Goal: Share content: Share content

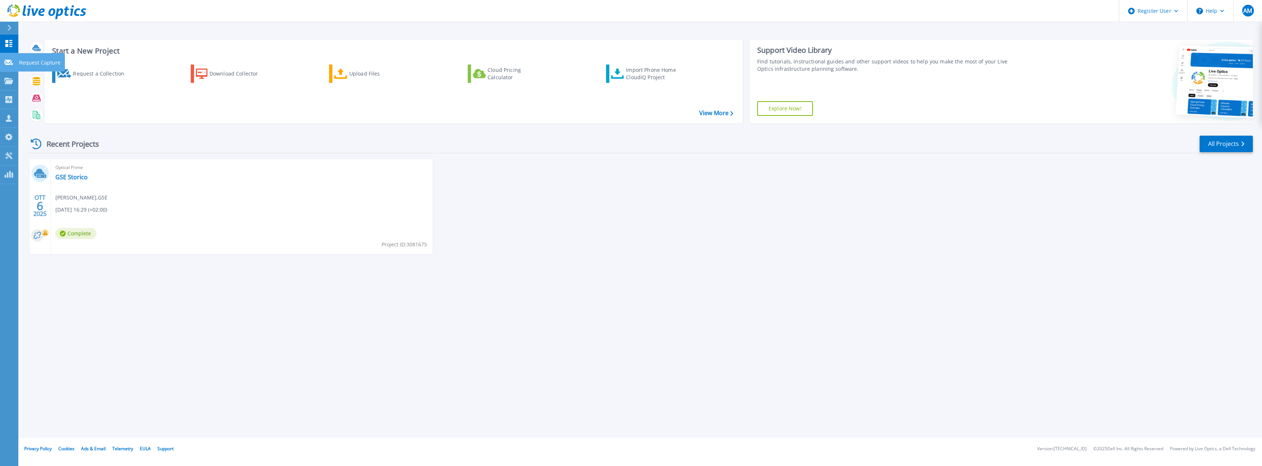
click at [15, 65] on link "Request Capture Request Capture" at bounding box center [9, 62] width 18 height 19
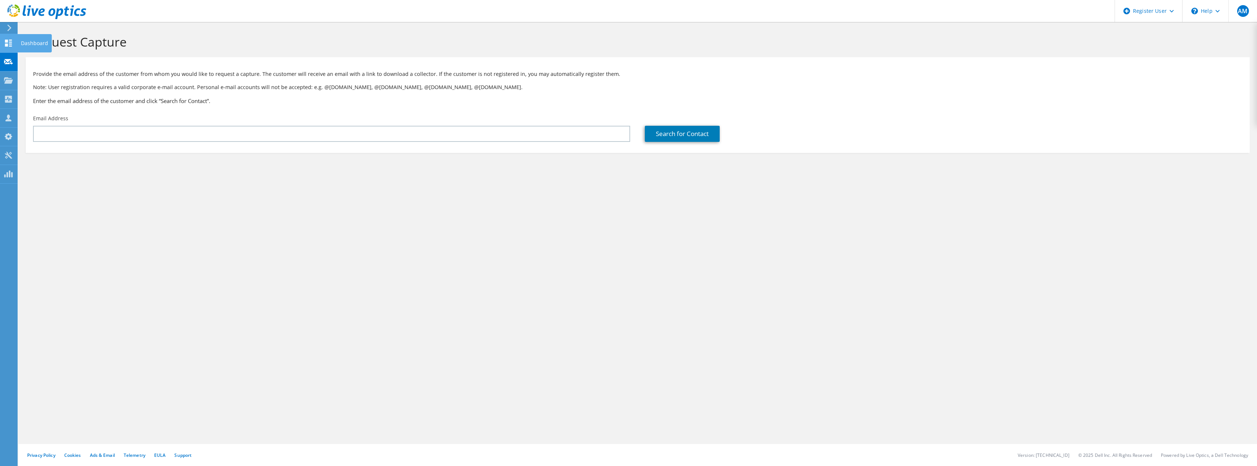
click at [6, 42] on use at bounding box center [8, 43] width 7 height 7
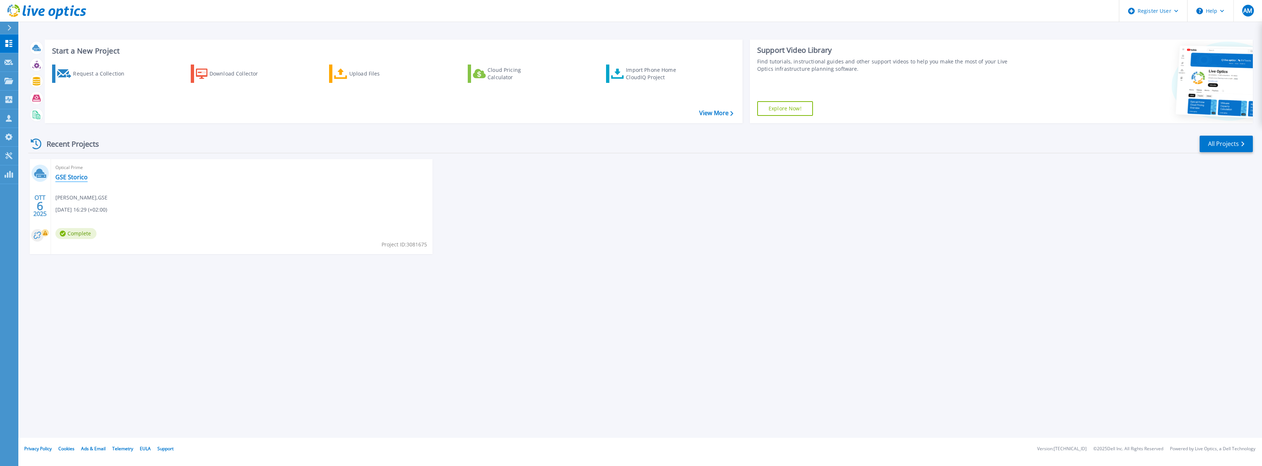
click at [77, 175] on link "GSE Storico" at bounding box center [71, 177] width 32 height 7
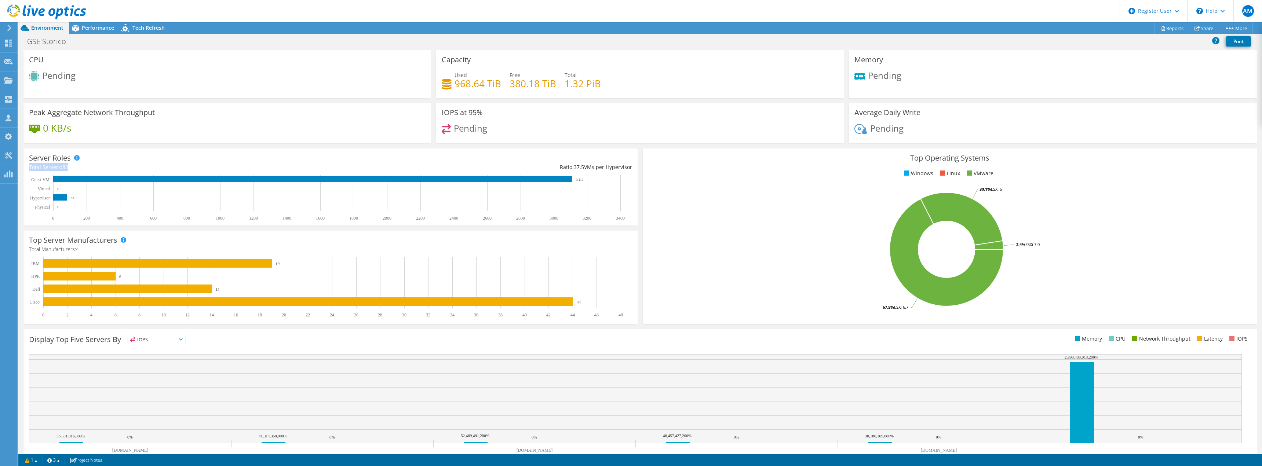
drag, startPoint x: 29, startPoint y: 166, endPoint x: 79, endPoint y: 167, distance: 49.9
click at [79, 167] on div "Total Servers: 83" at bounding box center [180, 167] width 302 height 8
drag, startPoint x: 455, startPoint y: 81, endPoint x: 608, endPoint y: 81, distance: 153.4
click at [608, 81] on div "Used 968.64 TiB Free 380.18 TiB Total 1.32 PiB" at bounding box center [640, 83] width 397 height 24
click at [622, 85] on div "Used 968.64 TiB Free 380.18 TiB Total 1.32 PiB" at bounding box center [640, 83] width 397 height 24
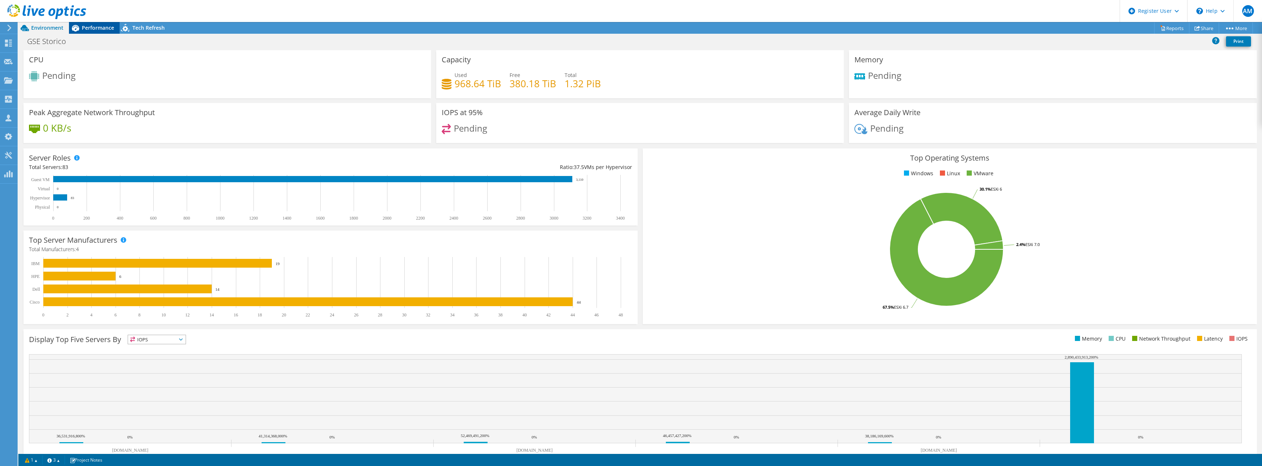
click at [106, 29] on span "Performance" at bounding box center [98, 27] width 32 height 7
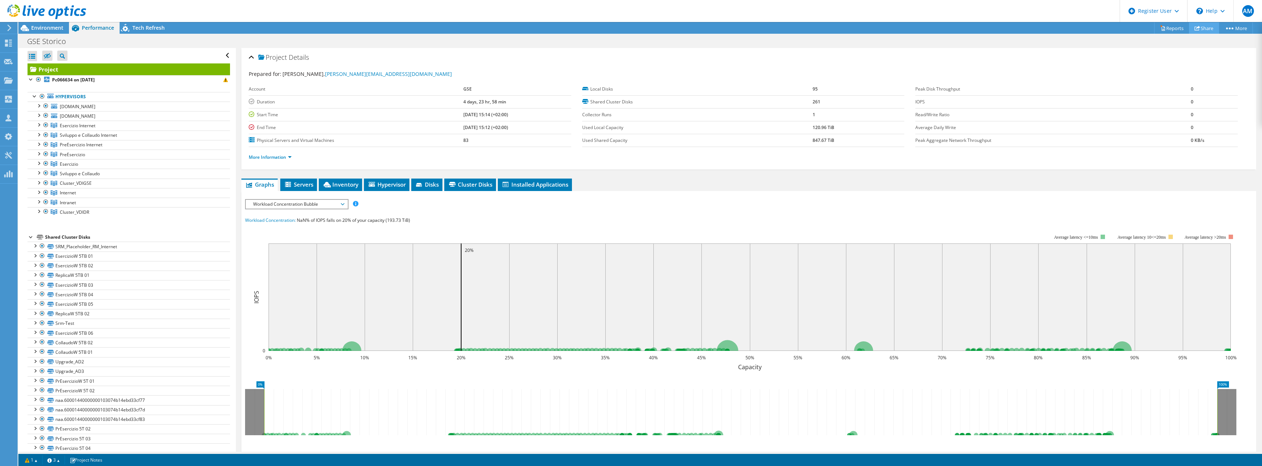
click at [1207, 30] on link "Share" at bounding box center [1204, 27] width 30 height 11
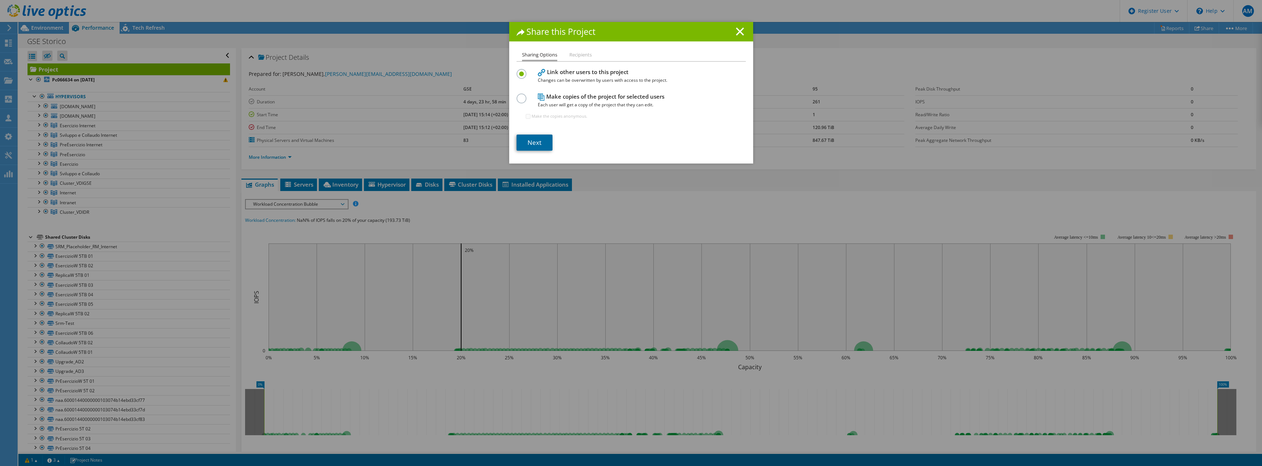
click at [530, 145] on link "Next" at bounding box center [535, 143] width 36 height 16
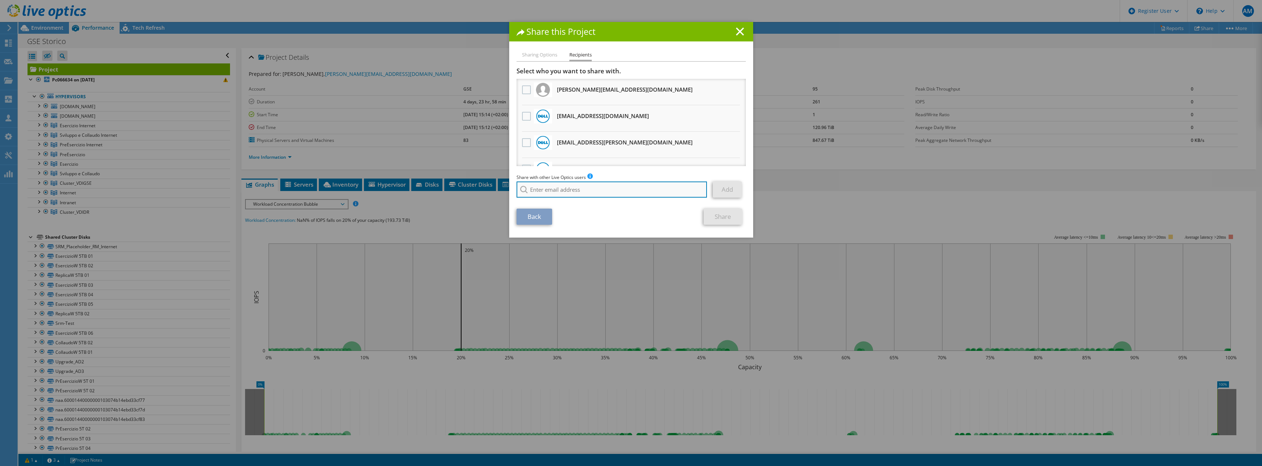
click at [572, 188] on input "search" at bounding box center [612, 190] width 191 height 16
click at [548, 199] on li "Carlo.Incelli@dell.com" at bounding box center [559, 199] width 84 height 9
type input "Carlo.Incelli@dell.com"
click at [729, 193] on link "Add" at bounding box center [727, 190] width 29 height 16
click at [551, 189] on input "search" at bounding box center [612, 190] width 191 height 16
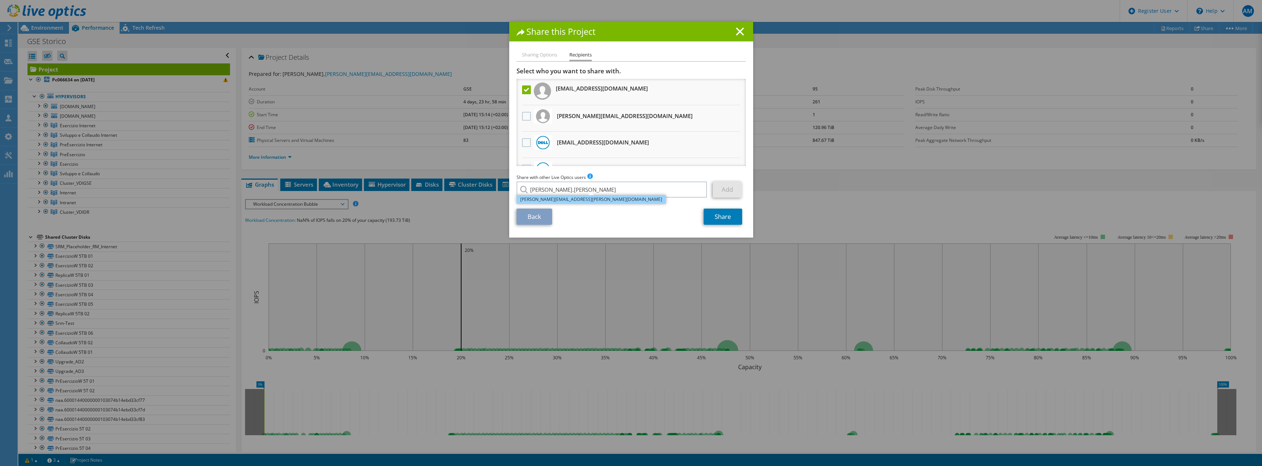
click at [555, 198] on li "Silvana.Amodio@Dell.com" at bounding box center [591, 199] width 149 height 9
type input "Silvana.Amodio@Dell.com"
click at [721, 192] on link "Add" at bounding box center [727, 190] width 29 height 16
click at [721, 218] on link "Share" at bounding box center [723, 217] width 39 height 16
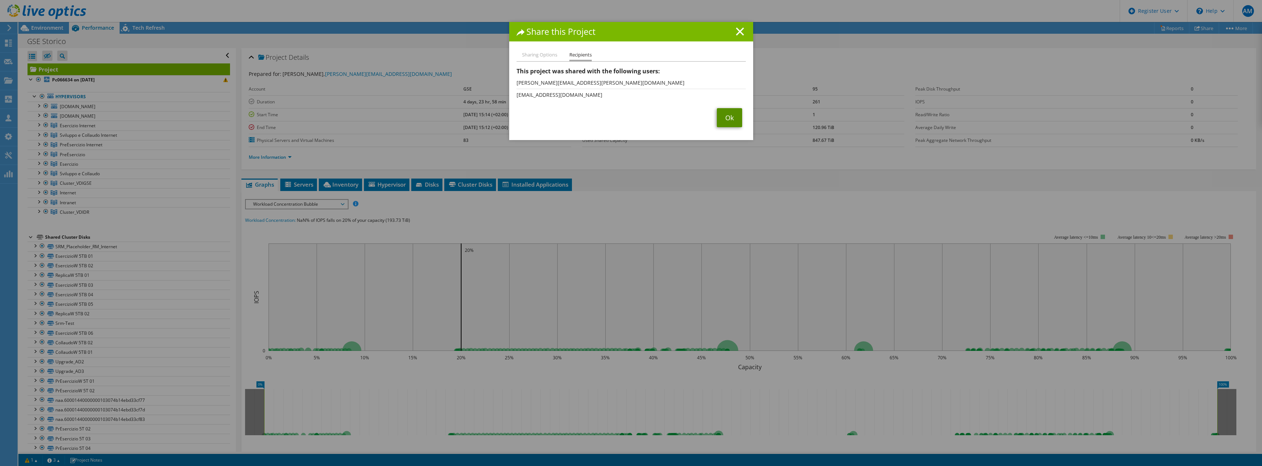
click at [726, 122] on link "Ok" at bounding box center [729, 117] width 25 height 19
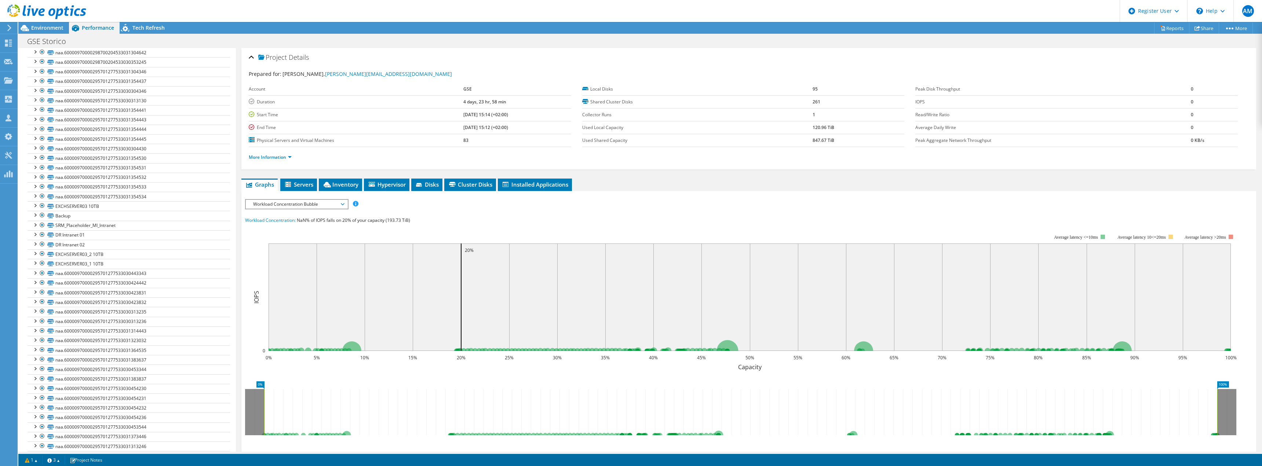
scroll to position [1981, 0]
click at [1173, 31] on link "Reports" at bounding box center [1171, 27] width 35 height 11
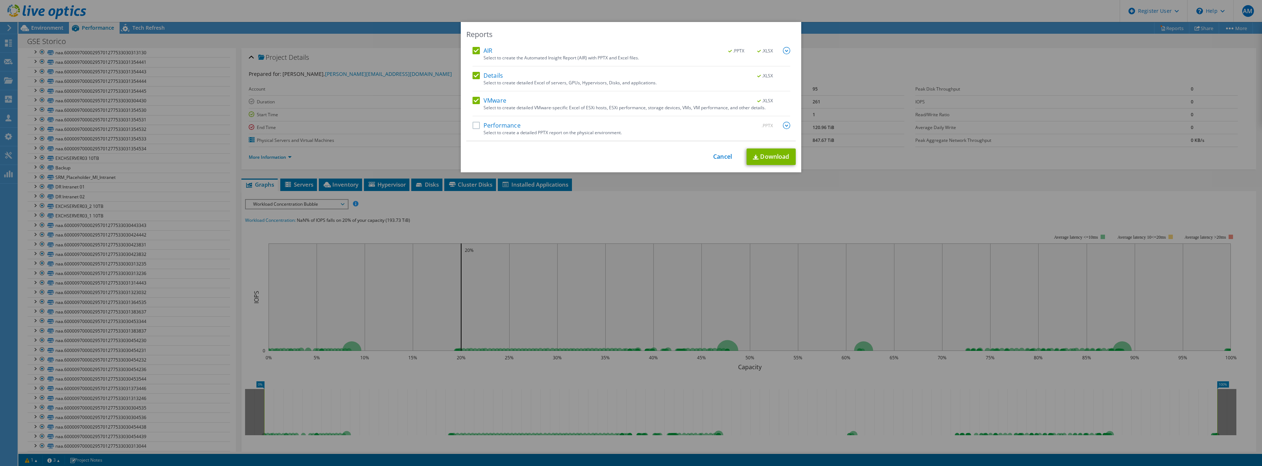
click at [473, 127] on label "Performance" at bounding box center [497, 125] width 48 height 7
click at [0, 0] on input "Performance" at bounding box center [0, 0] width 0 height 0
click at [772, 157] on link "Download" at bounding box center [771, 157] width 49 height 17
click at [761, 225] on div "Reports AIR .PPTX .XLSX Select to create the Automated Insight Report (AIR) wit…" at bounding box center [631, 233] width 1262 height 422
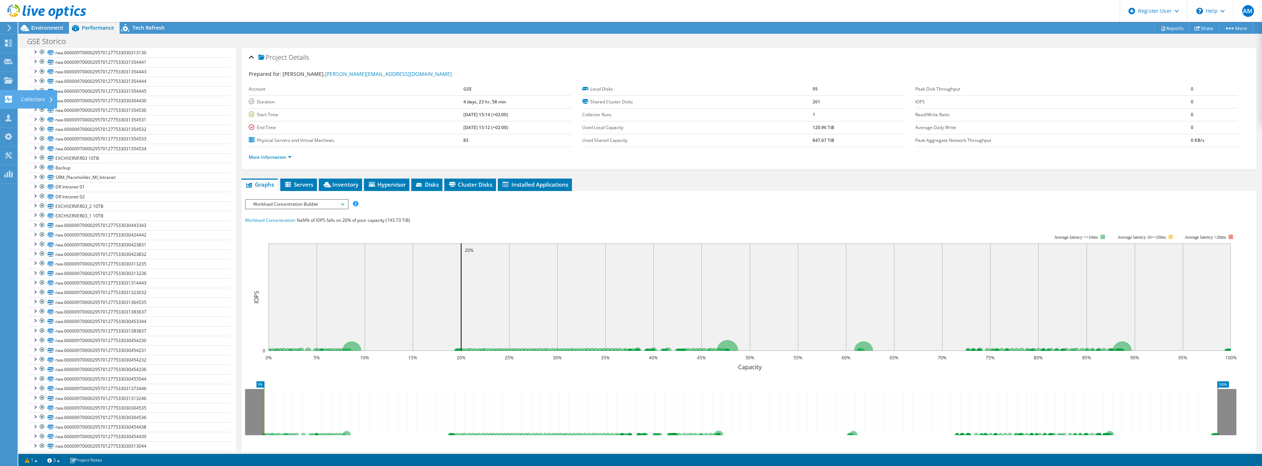
click at [10, 101] on use at bounding box center [8, 99] width 7 height 7
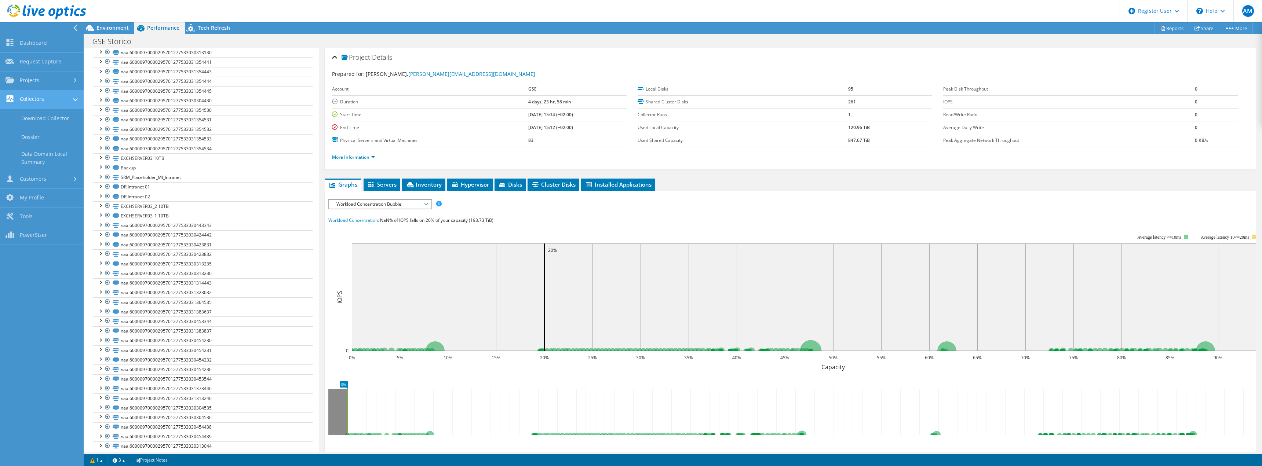
click at [39, 102] on link "Collectors" at bounding box center [42, 99] width 84 height 19
click at [37, 42] on link "Dashboard" at bounding box center [42, 43] width 84 height 19
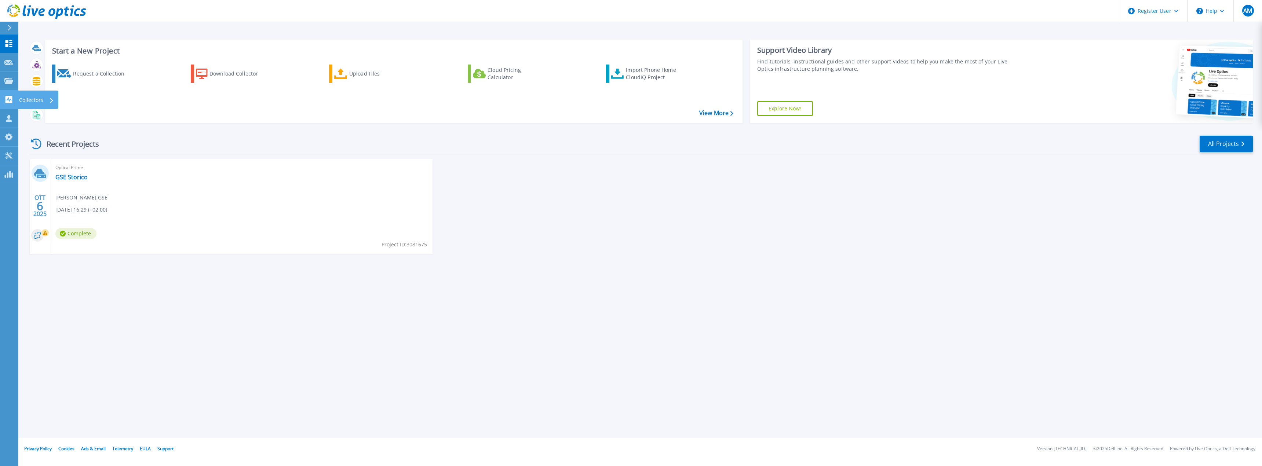
click at [9, 98] on icon at bounding box center [9, 99] width 7 height 7
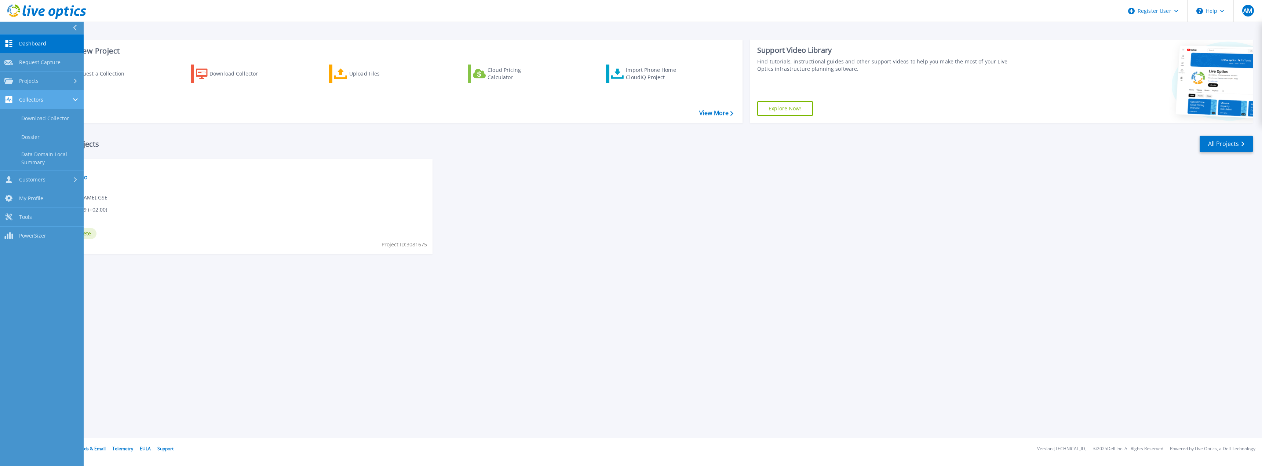
click at [49, 97] on div "Collectors" at bounding box center [41, 99] width 75 height 7
click at [48, 100] on div "Collectors" at bounding box center [41, 99] width 75 height 7
click at [44, 120] on link "Download Collector" at bounding box center [42, 118] width 84 height 19
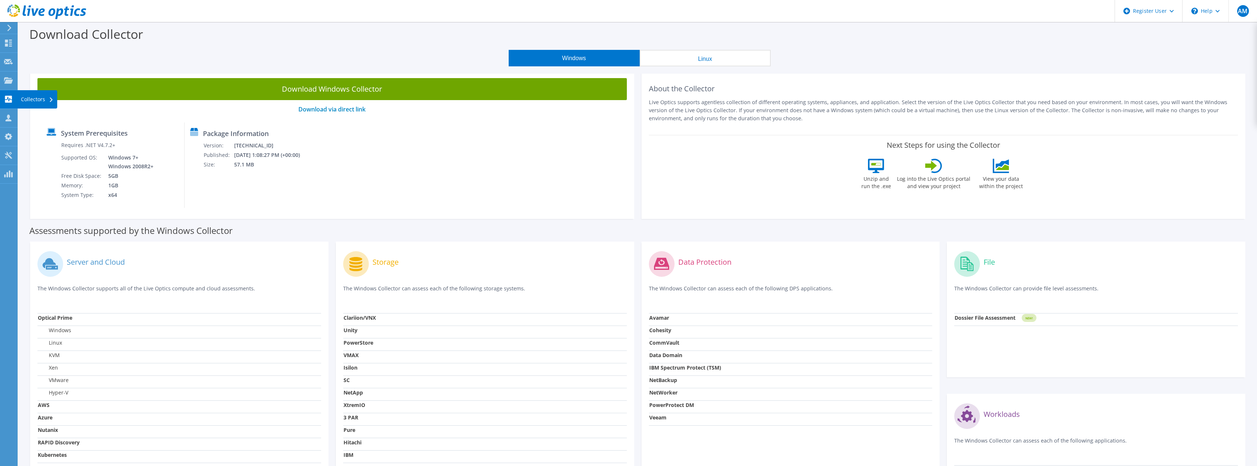
click at [12, 99] on use at bounding box center [8, 99] width 7 height 7
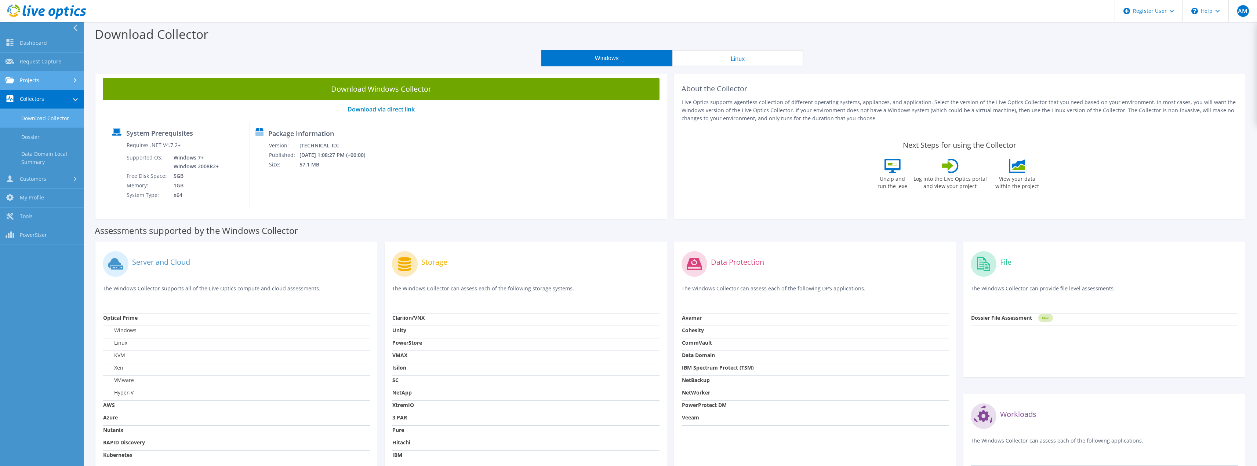
click at [39, 81] on link "Projects" at bounding box center [42, 81] width 84 height 19
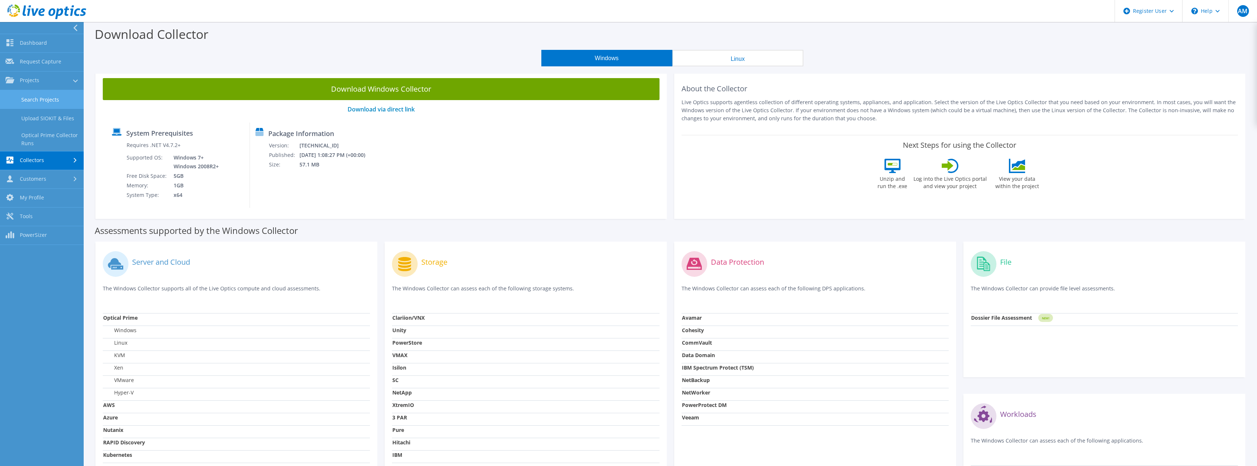
click at [40, 101] on link "Search Projects" at bounding box center [42, 99] width 84 height 19
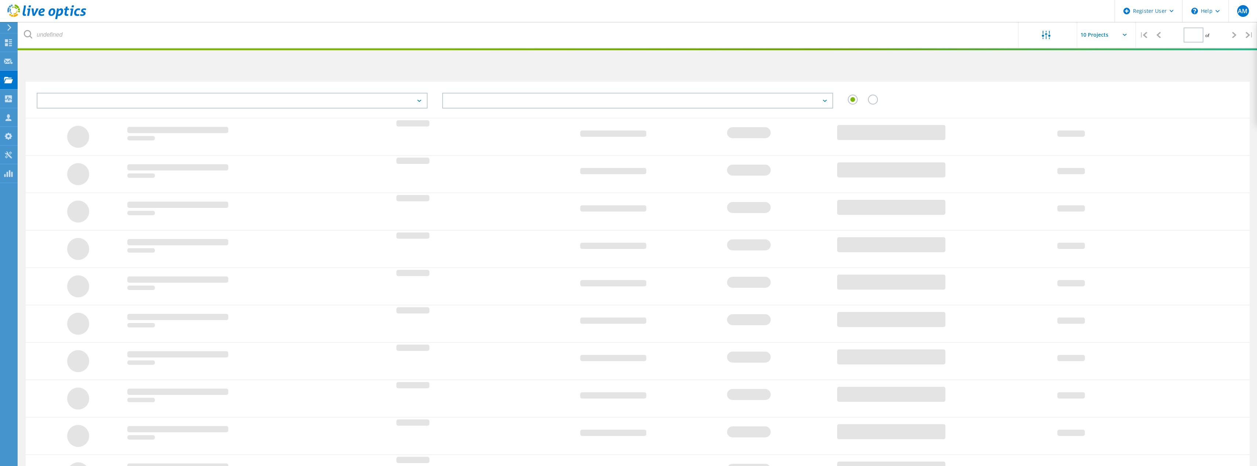
type input "1"
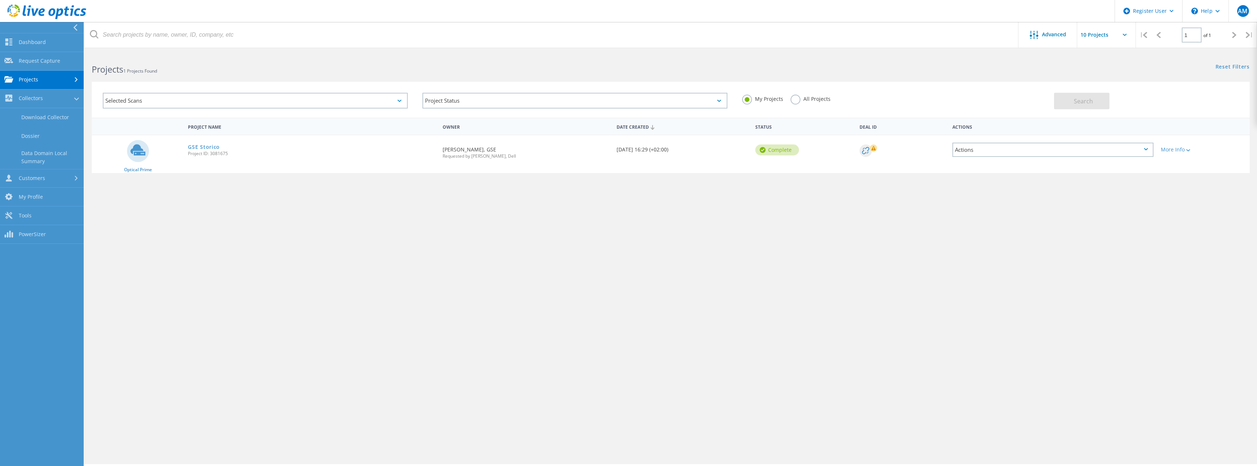
click at [39, 79] on link "Projects" at bounding box center [42, 80] width 84 height 19
click at [793, 99] on label "All Projects" at bounding box center [810, 98] width 40 height 7
click at [0, 0] on input "All Projects" at bounding box center [0, 0] width 0 height 0
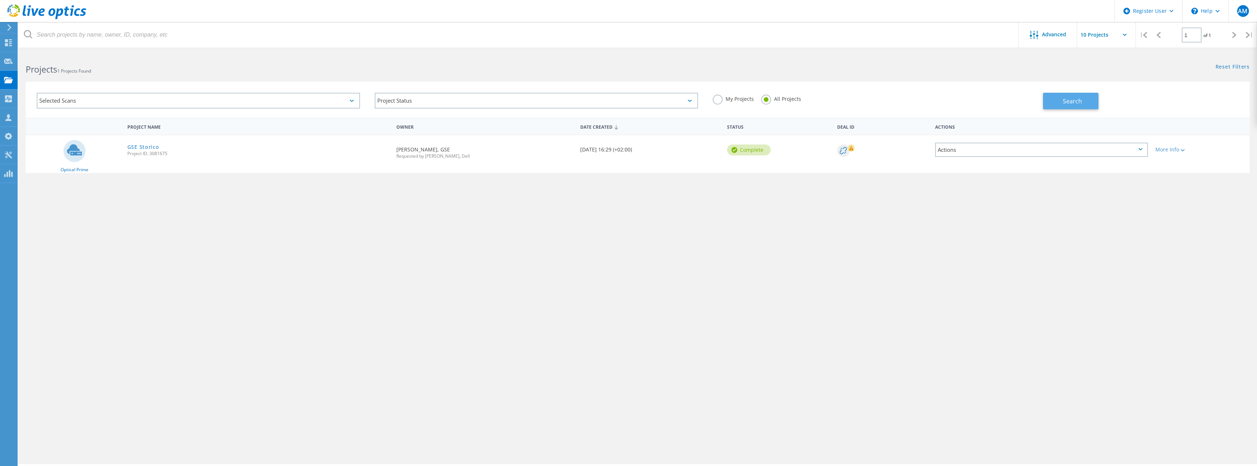
click at [1071, 103] on span "Search" at bounding box center [1072, 101] width 19 height 8
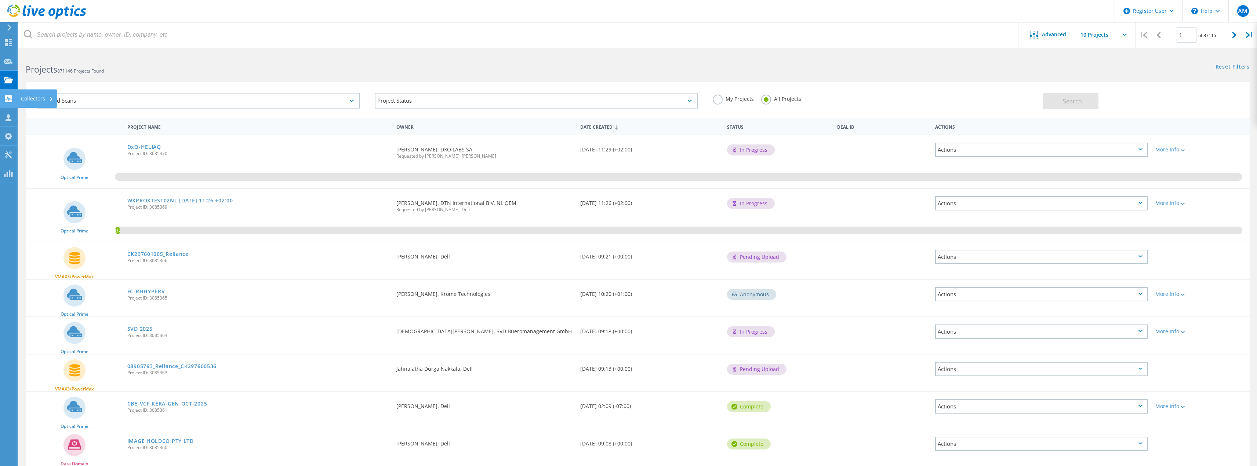
click at [35, 100] on div "Collectors" at bounding box center [37, 98] width 33 height 5
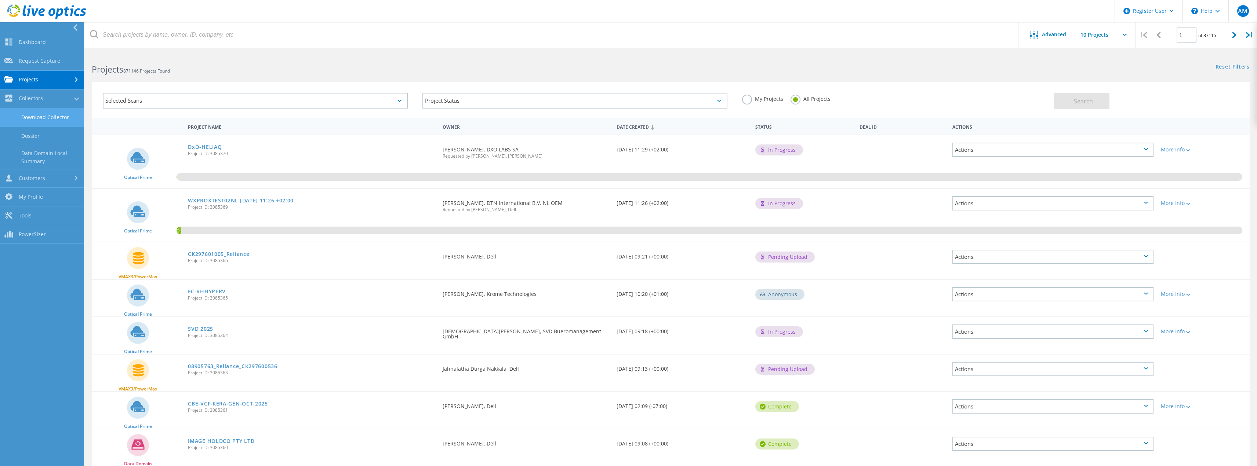
click at [51, 119] on link "Download Collector" at bounding box center [42, 117] width 84 height 19
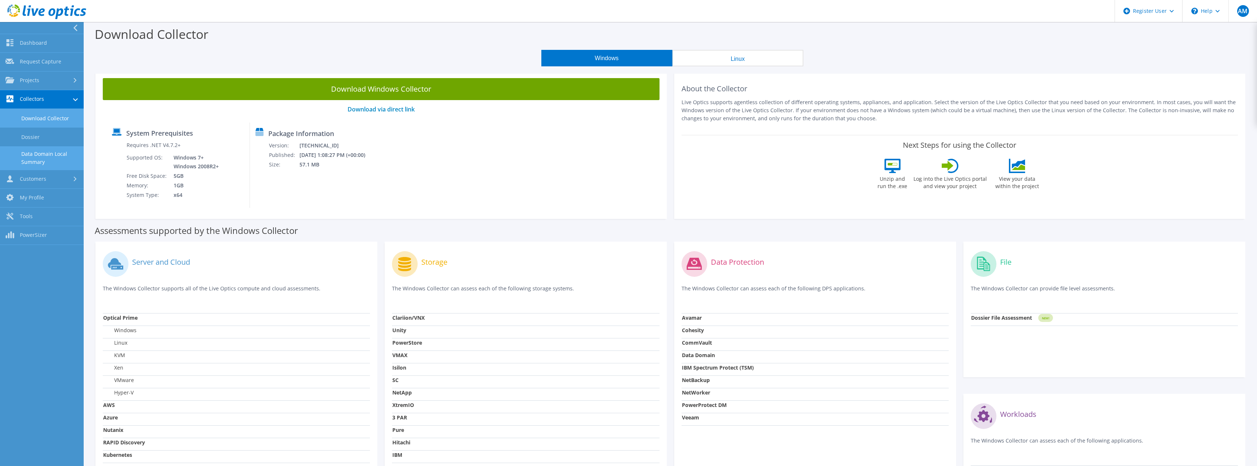
click at [42, 159] on link "Data Domain Local Summary" at bounding box center [42, 157] width 84 height 23
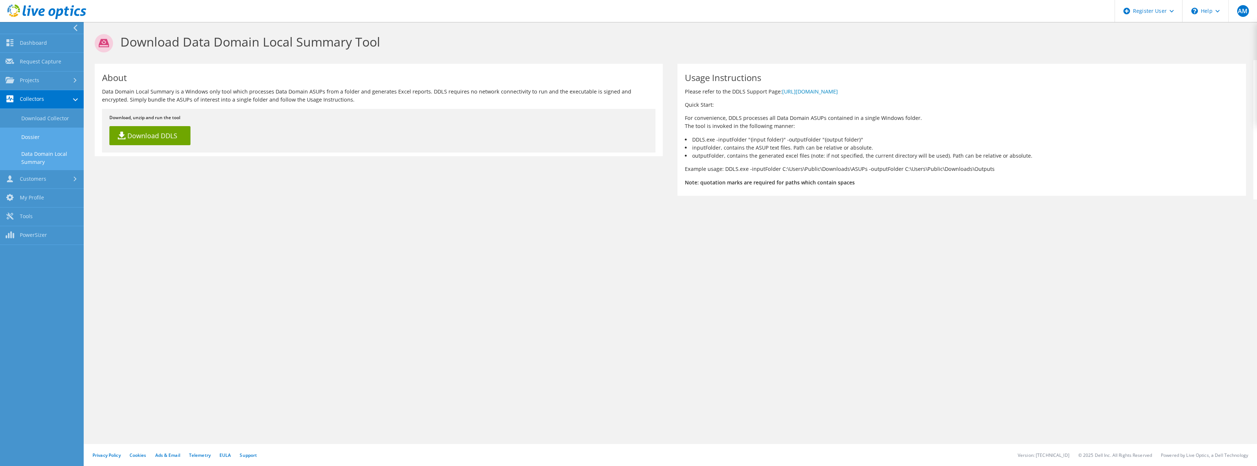
click at [29, 136] on link "Dossier" at bounding box center [42, 137] width 84 height 19
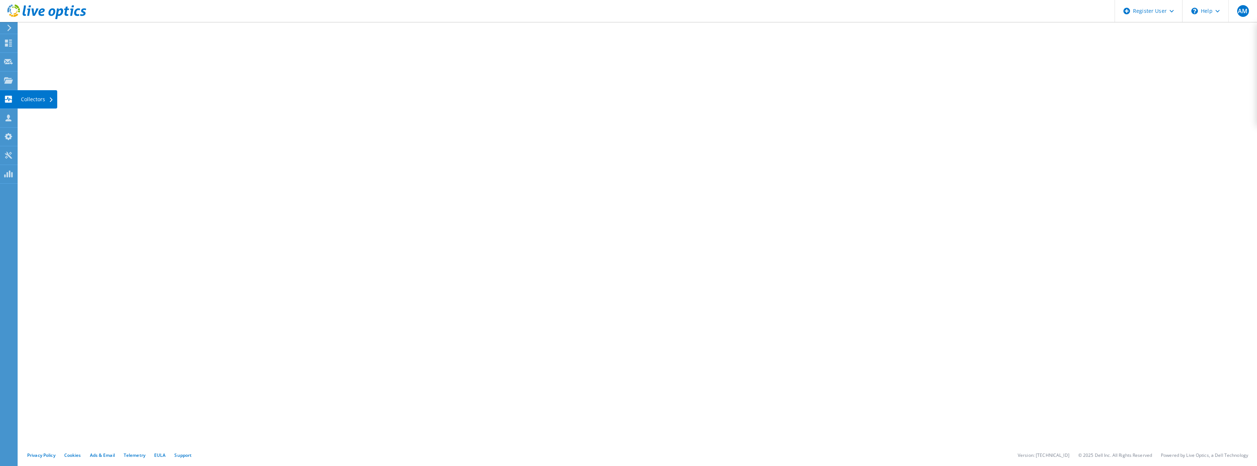
click at [10, 99] on icon at bounding box center [8, 99] width 9 height 7
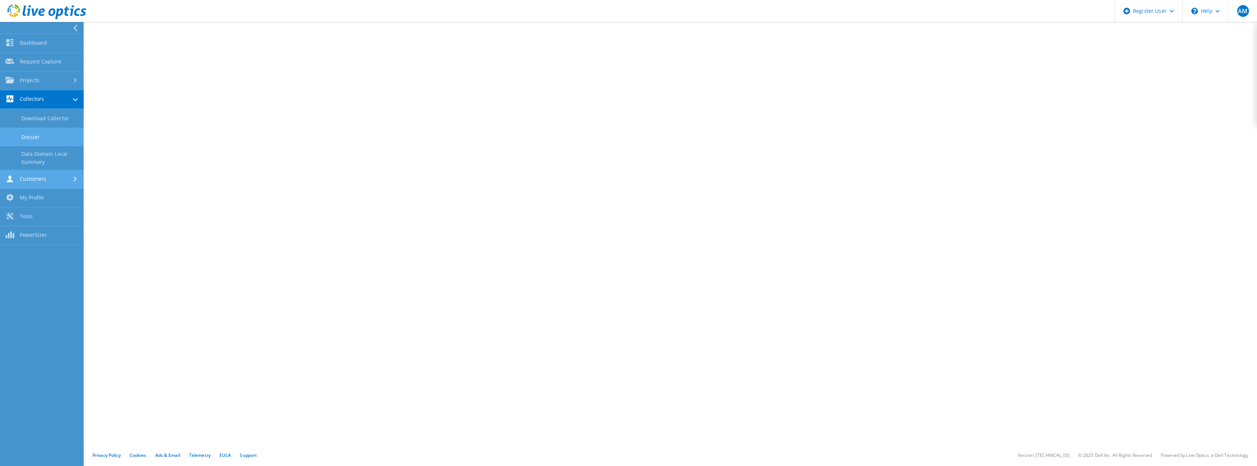
click at [43, 177] on link "Customers" at bounding box center [42, 179] width 84 height 19
click at [48, 200] on link "Search & Manage Users" at bounding box center [42, 200] width 84 height 23
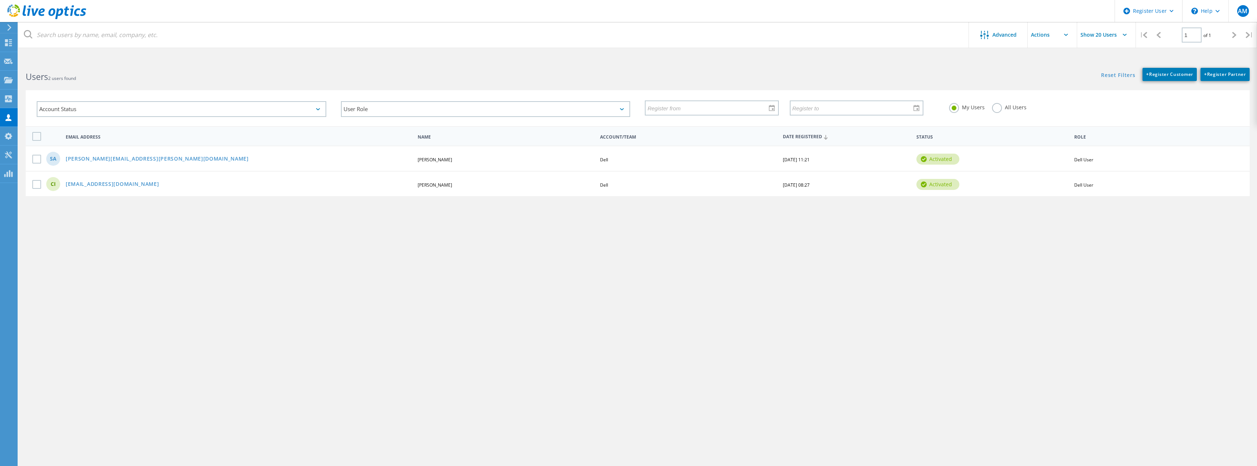
click at [6, 30] on div at bounding box center [8, 27] width 11 height 7
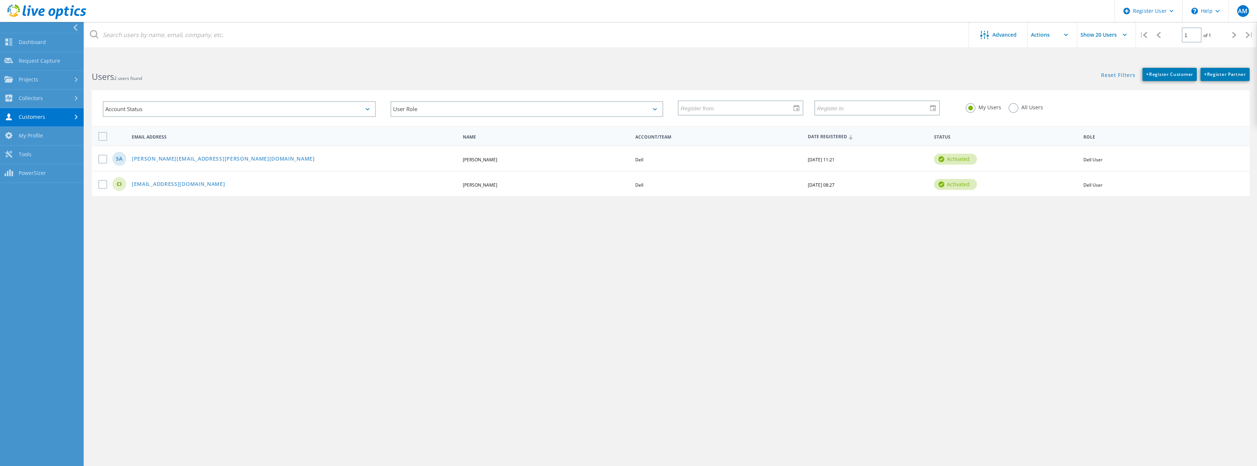
click at [61, 12] on use at bounding box center [46, 11] width 79 height 15
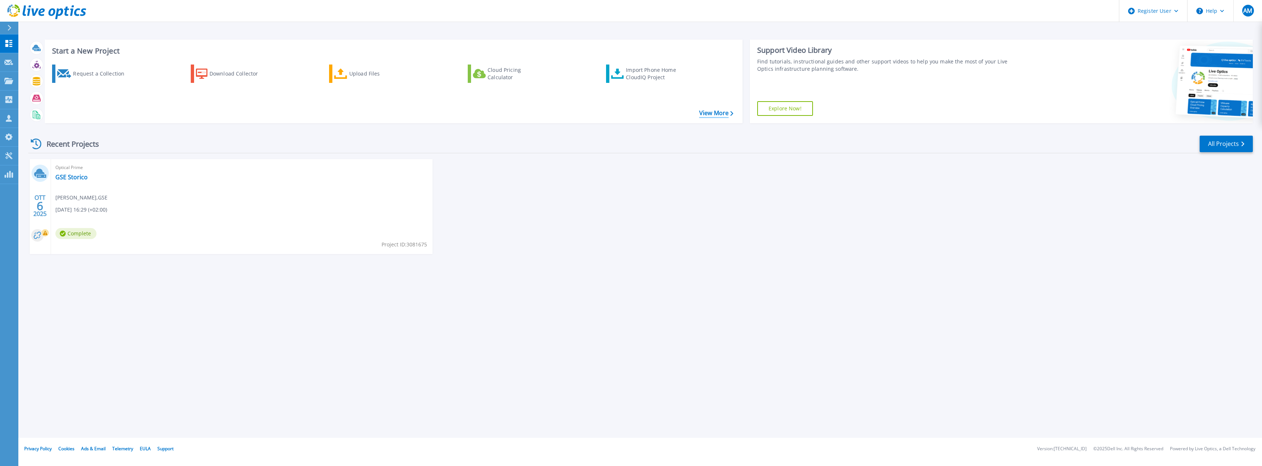
click at [718, 114] on link "View More" at bounding box center [716, 113] width 34 height 7
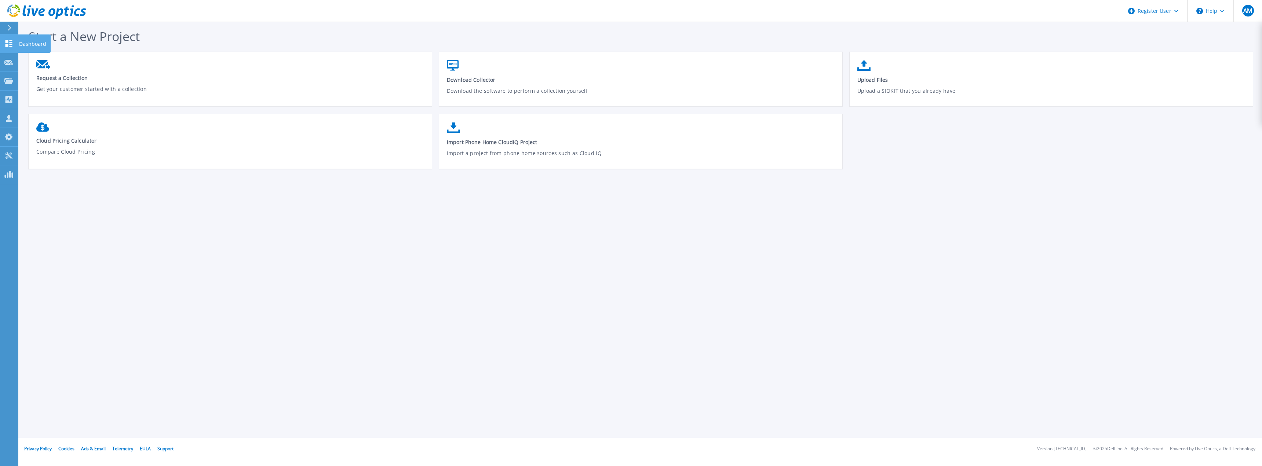
click at [27, 45] on p "Dashboard" at bounding box center [32, 43] width 27 height 19
